Goal: Information Seeking & Learning: Check status

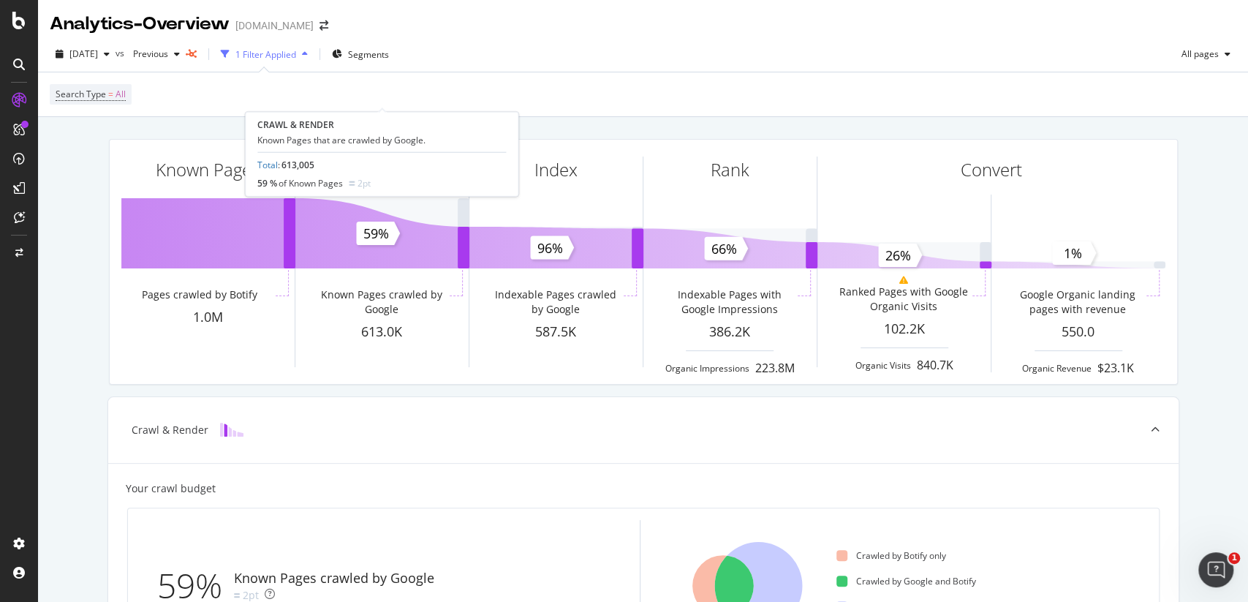
scroll to position [278, 0]
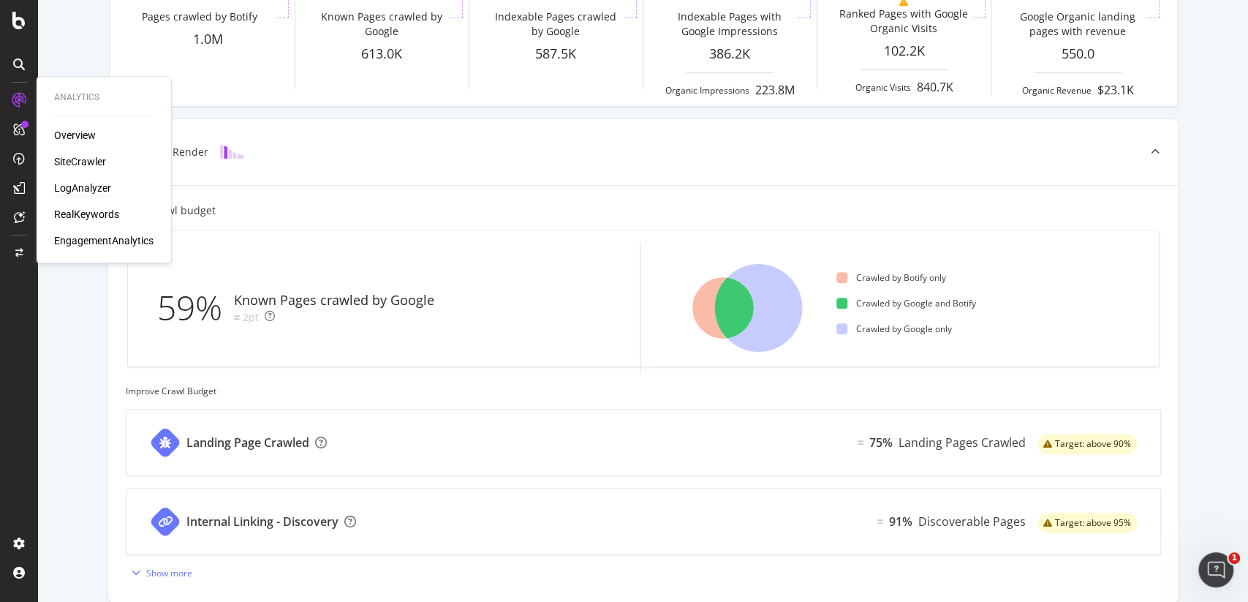
click at [86, 185] on div "LogAnalyzer" at bounding box center [82, 188] width 57 height 15
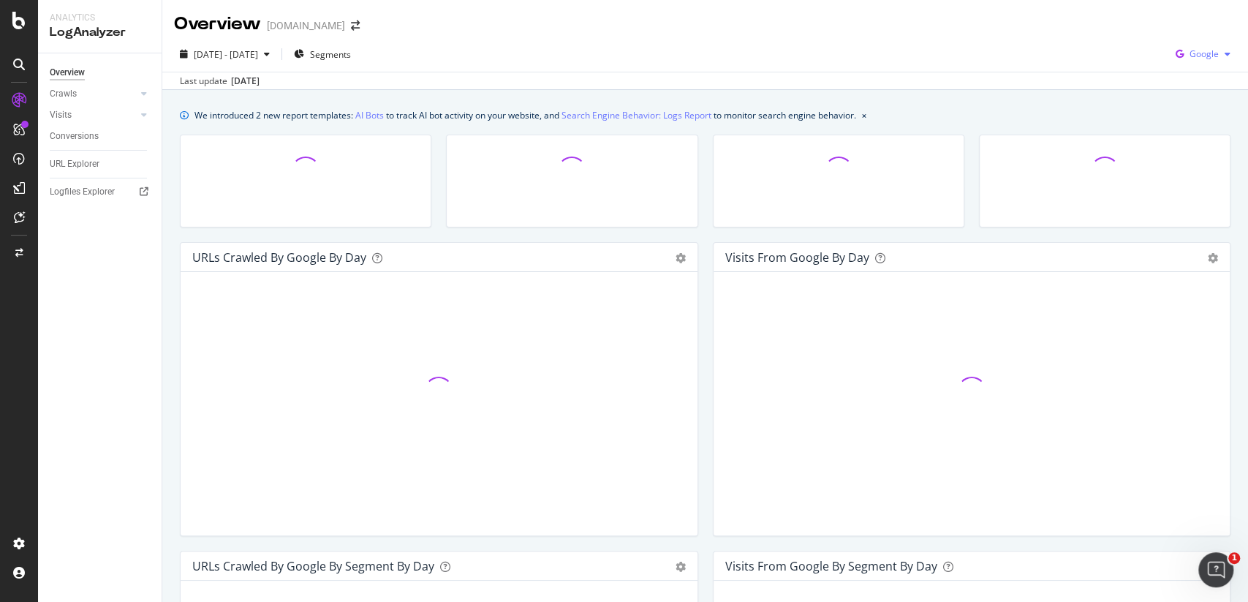
click at [1197, 56] on span "Google" at bounding box center [1204, 54] width 29 height 12
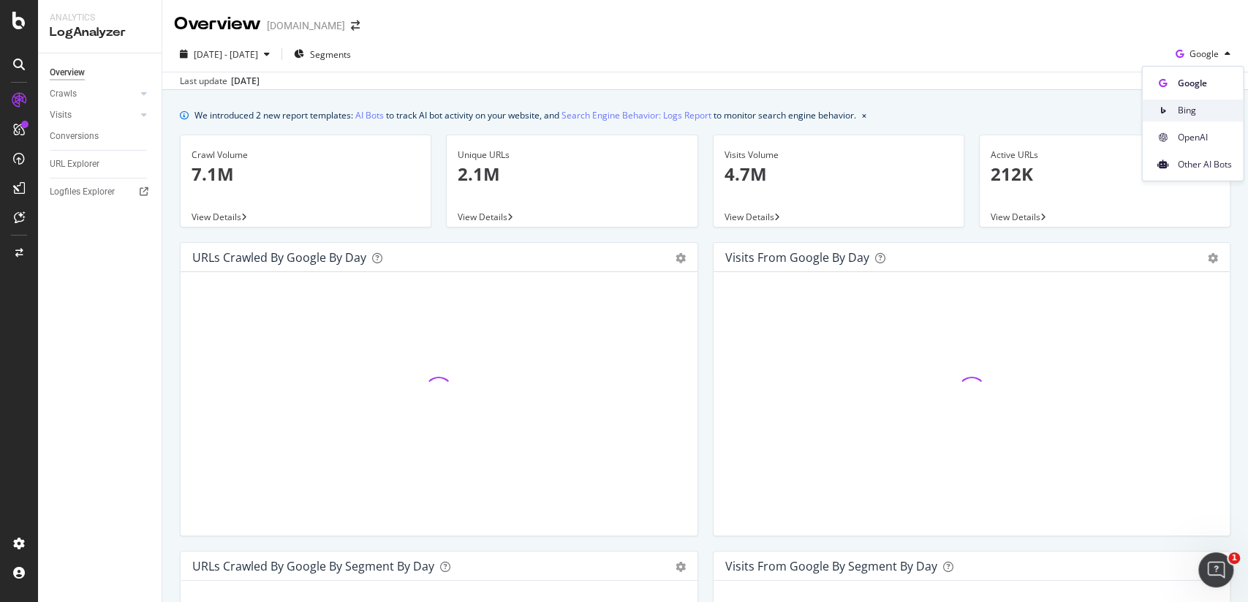
click at [1193, 102] on div "Bing" at bounding box center [1192, 109] width 101 height 21
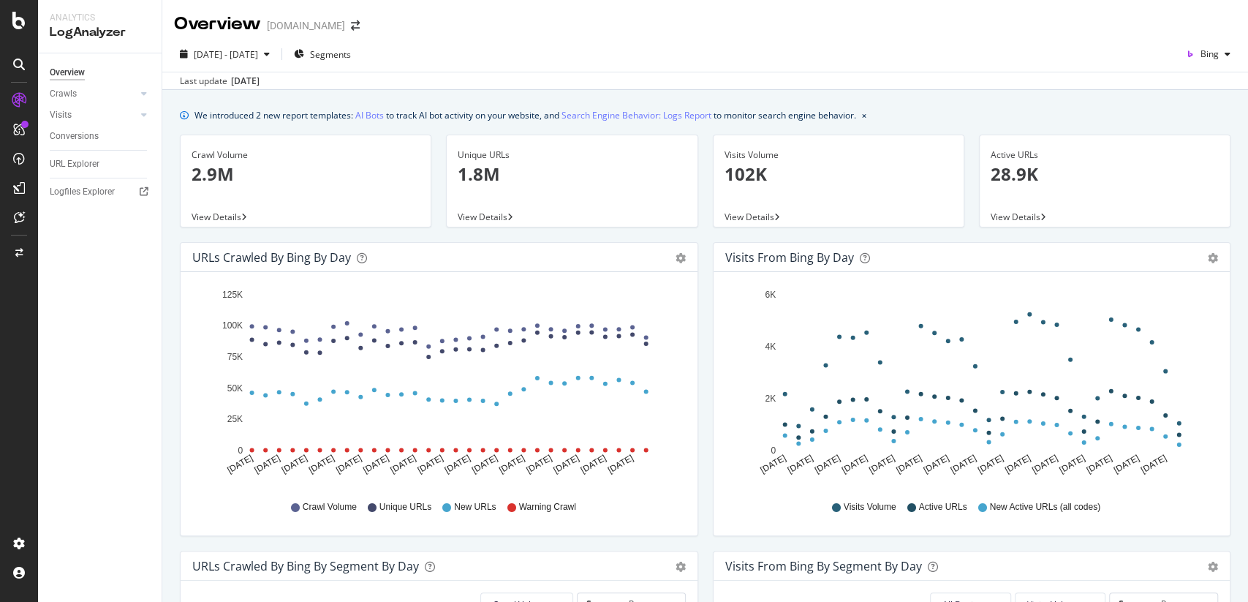
scroll to position [1, 0]
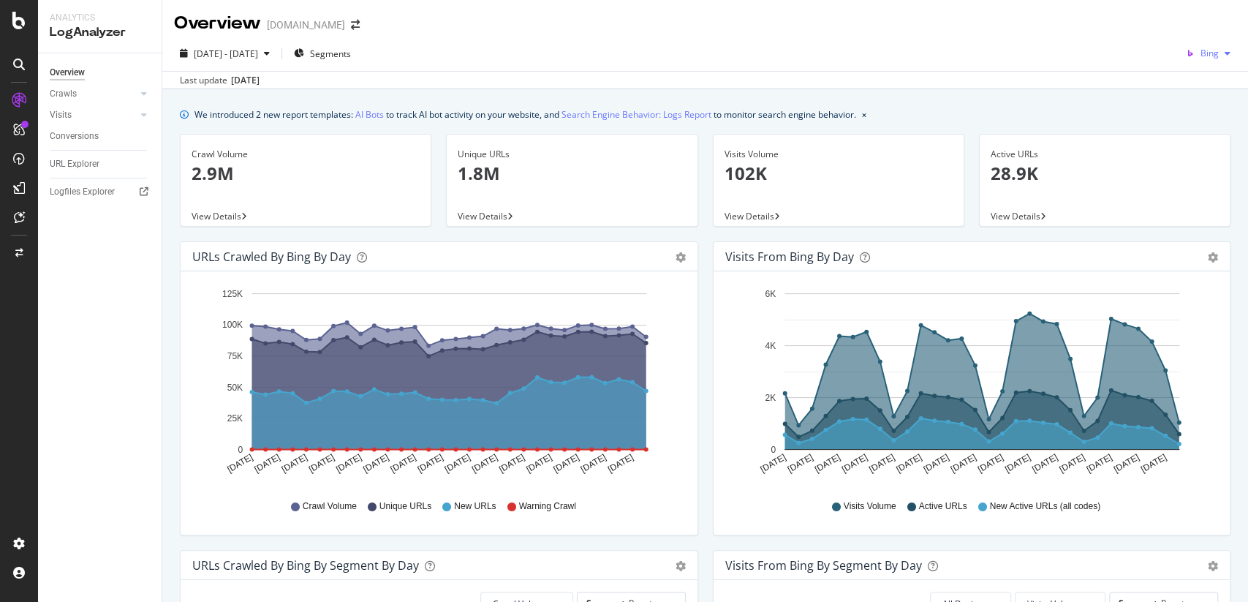
click at [1207, 53] on span "Bing" at bounding box center [1210, 53] width 18 height 12
click at [1207, 74] on div "Google" at bounding box center [1192, 82] width 101 height 21
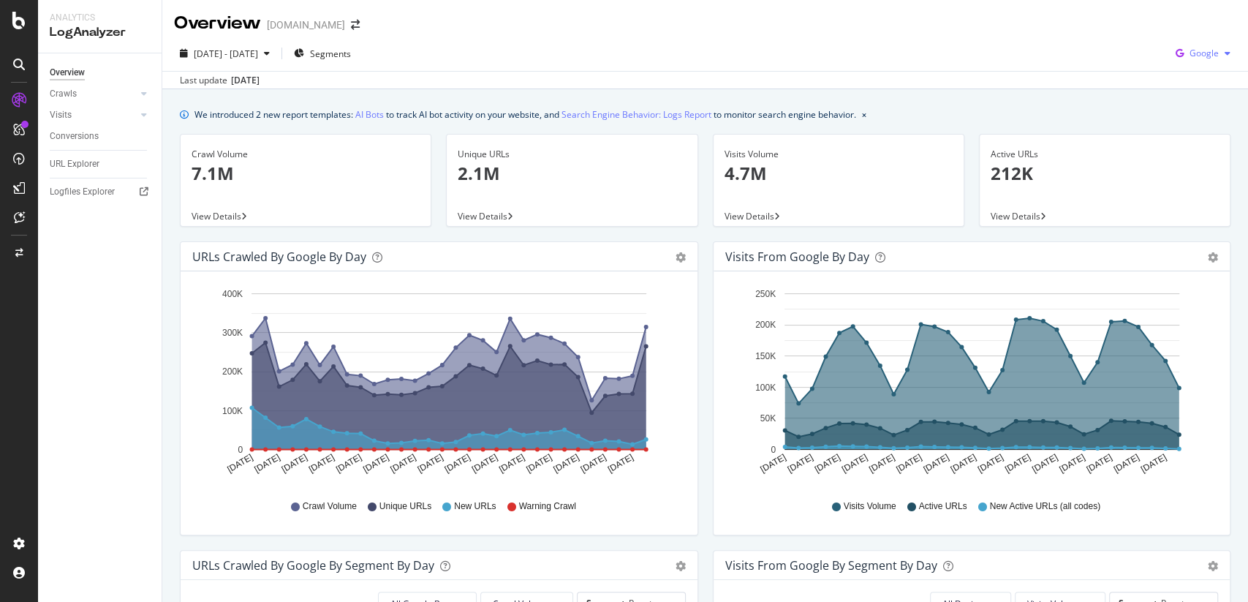
click at [1210, 53] on span "Google" at bounding box center [1204, 53] width 29 height 12
click at [1196, 109] on span "Bing" at bounding box center [1205, 108] width 54 height 13
